Goal: Contribute content

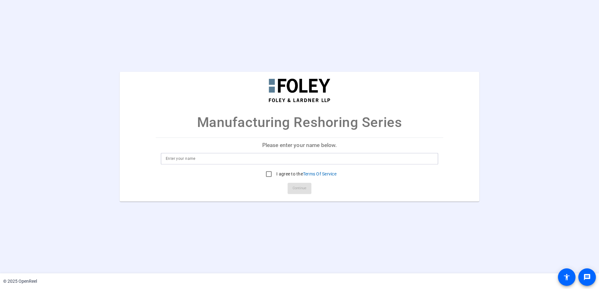
click at [176, 158] on input at bounding box center [299, 159] width 267 height 8
type input "[PERSON_NAME]"
click at [267, 173] on input "I agree to the Terms Of Service" at bounding box center [268, 174] width 13 height 13
checkbox input "true"
click at [294, 192] on span "Continue" at bounding box center [299, 188] width 14 height 9
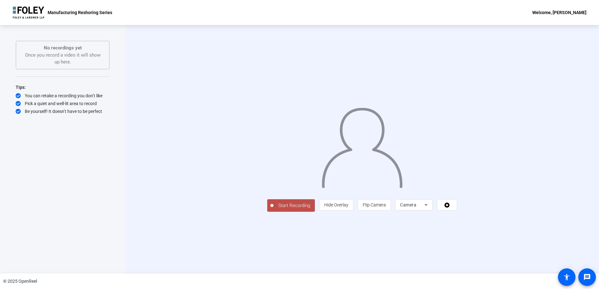
click at [273, 209] on span "Start Recording" at bounding box center [293, 205] width 41 height 7
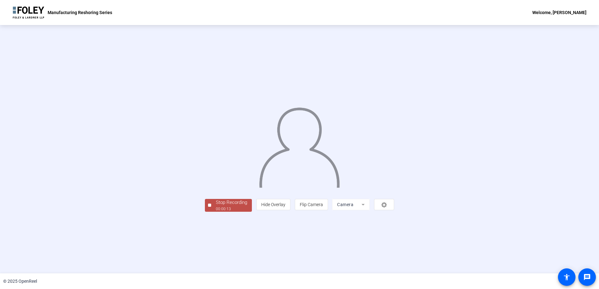
click at [216, 212] on div "00:00:13" at bounding box center [231, 209] width 31 height 6
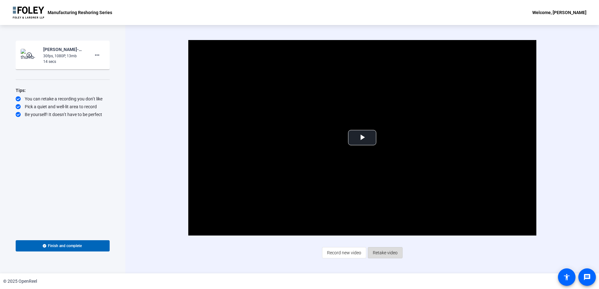
click at [383, 251] on span "Retake video" at bounding box center [385, 253] width 25 height 12
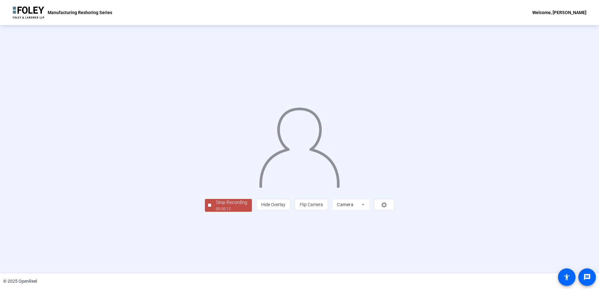
click at [216, 206] on div "Stop Recording" at bounding box center [231, 202] width 31 height 7
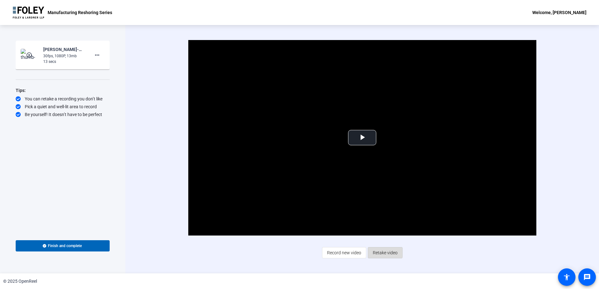
click at [384, 252] on span "Retake video" at bounding box center [385, 253] width 25 height 12
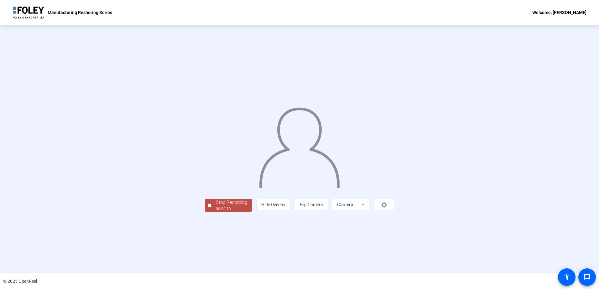
click at [216, 212] on div "00:00:19" at bounding box center [231, 209] width 31 height 6
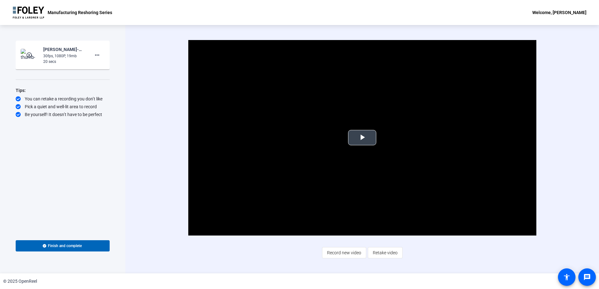
click at [362, 138] on span "Video Player" at bounding box center [362, 138] width 0 height 0
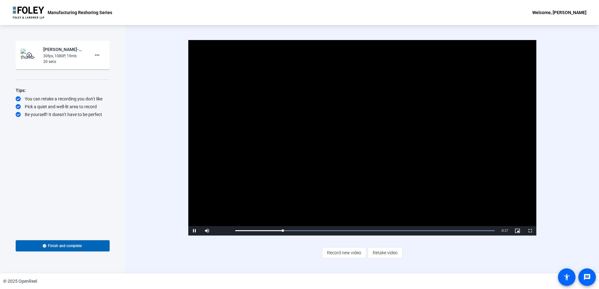
drag, startPoint x: 397, startPoint y: 128, endPoint x: 392, endPoint y: 139, distance: 11.8
click at [393, 140] on video "Video Player" at bounding box center [362, 138] width 348 height 196
drag, startPoint x: 347, startPoint y: 256, endPoint x: 347, endPoint y: 251, distance: 4.4
click at [347, 255] on span "Record new video" at bounding box center [344, 253] width 34 height 12
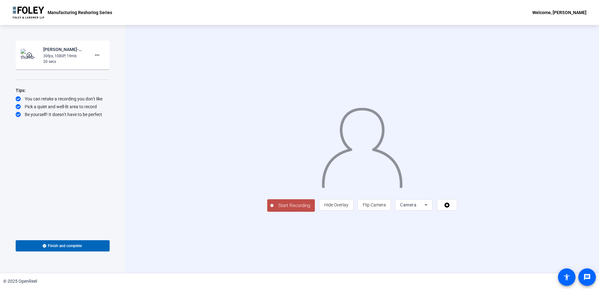
click at [273, 209] on span "Start Recording" at bounding box center [293, 205] width 41 height 7
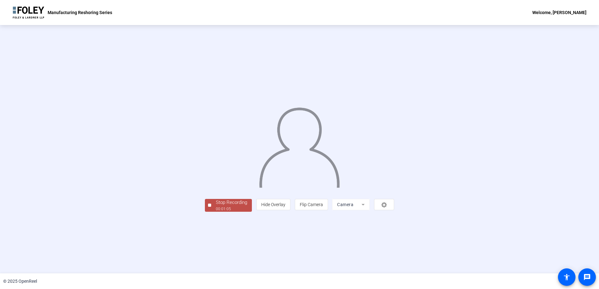
click at [216, 212] on div "00:01:05" at bounding box center [231, 209] width 31 height 6
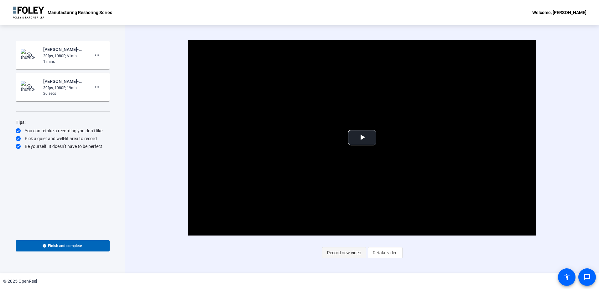
click at [354, 254] on span "Record new video" at bounding box center [344, 253] width 34 height 12
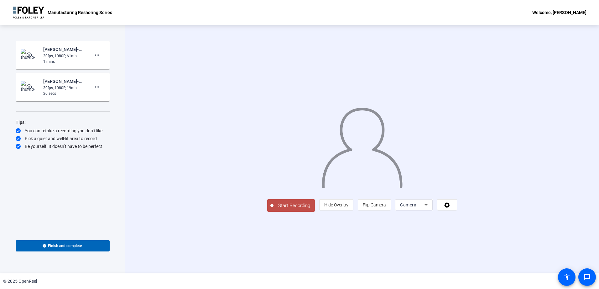
click at [273, 209] on span "Start Recording" at bounding box center [293, 205] width 41 height 7
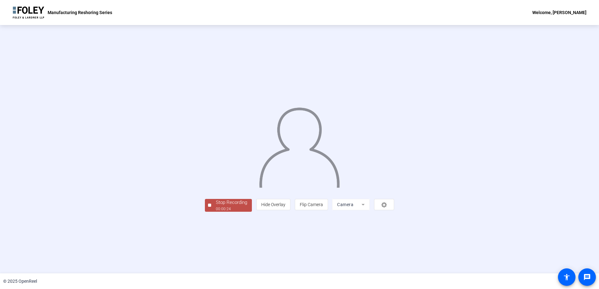
click at [216, 206] on div "Stop Recording" at bounding box center [231, 202] width 31 height 7
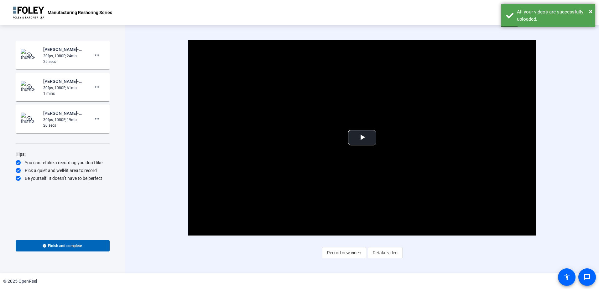
drag, startPoint x: 343, startPoint y: 253, endPoint x: 338, endPoint y: 256, distance: 6.4
click at [343, 253] on span "Record new video" at bounding box center [344, 253] width 34 height 12
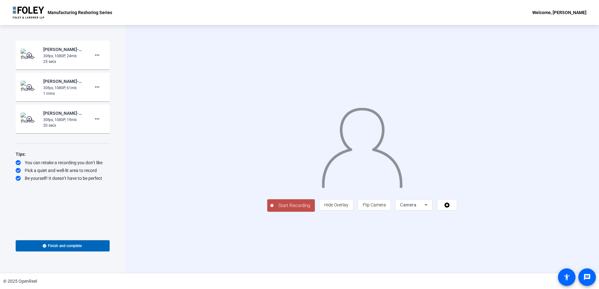
click at [273, 209] on span "Start Recording" at bounding box center [293, 205] width 41 height 7
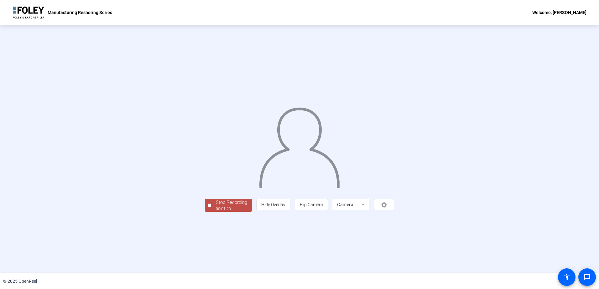
click at [216, 206] on div "Stop Recording" at bounding box center [231, 202] width 31 height 7
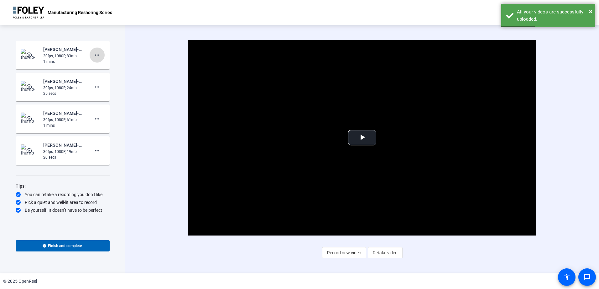
click at [98, 56] on mat-icon "more_horiz" at bounding box center [97, 55] width 8 height 8
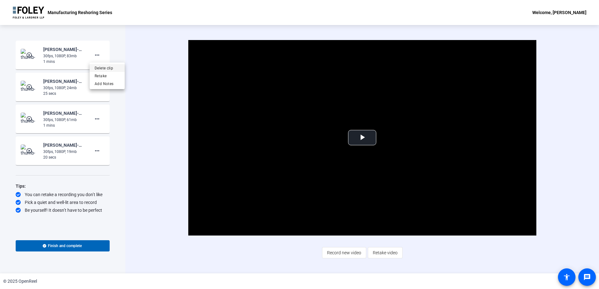
click at [99, 68] on span "Delete clip" at bounding box center [107, 69] width 25 height 8
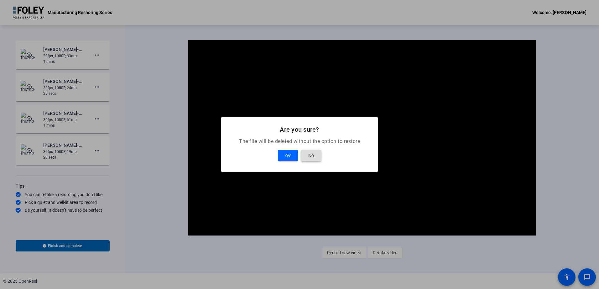
click at [309, 159] on span "No" at bounding box center [311, 156] width 6 height 8
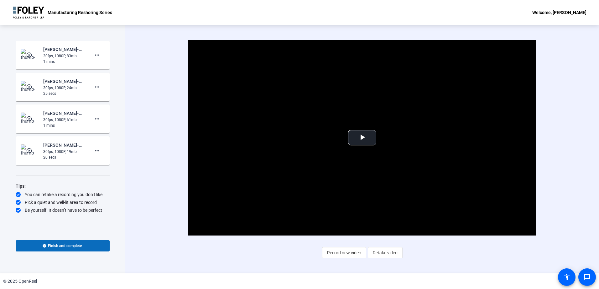
click at [65, 245] on span "Finish and complete" at bounding box center [65, 246] width 34 height 5
